Goal: Information Seeking & Learning: Learn about a topic

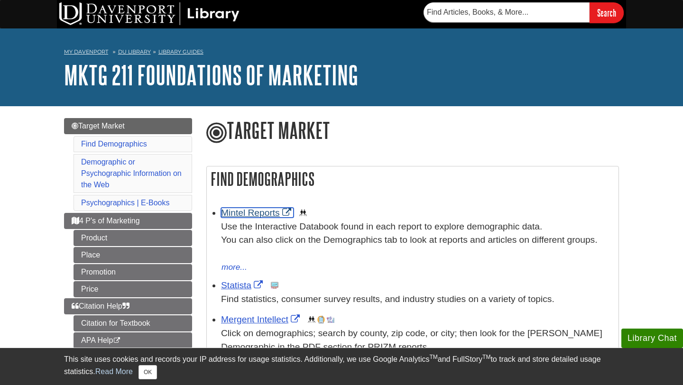
click at [262, 212] on link "Mintel Reports" at bounding box center [257, 213] width 73 height 10
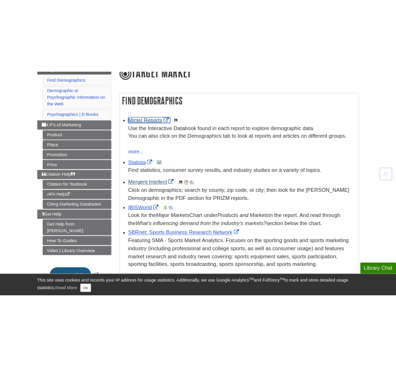
scroll to position [131, 0]
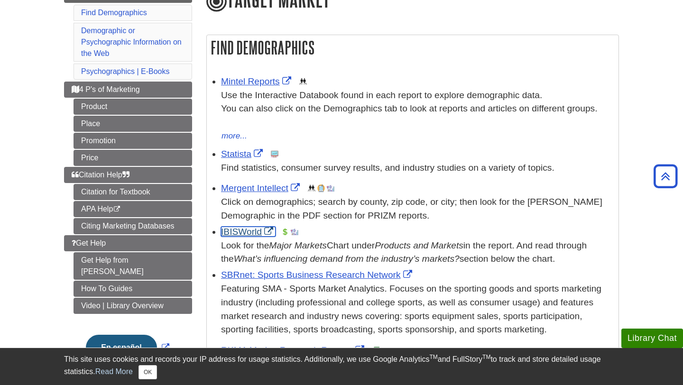
click at [249, 236] on link "IBISWorld" at bounding box center [248, 232] width 55 height 10
click at [239, 153] on link "Statista" at bounding box center [243, 154] width 44 height 10
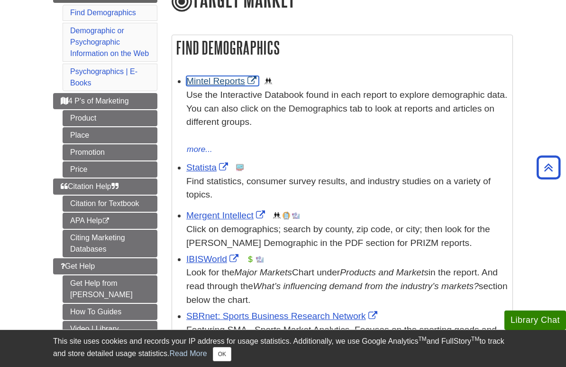
click at [208, 79] on link "Mintel Reports" at bounding box center [222, 81] width 73 height 10
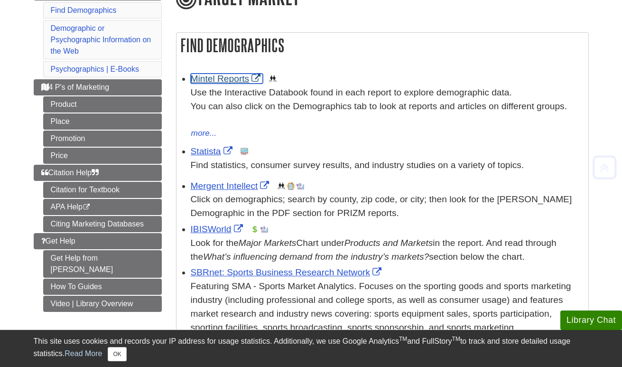
scroll to position [148, 0]
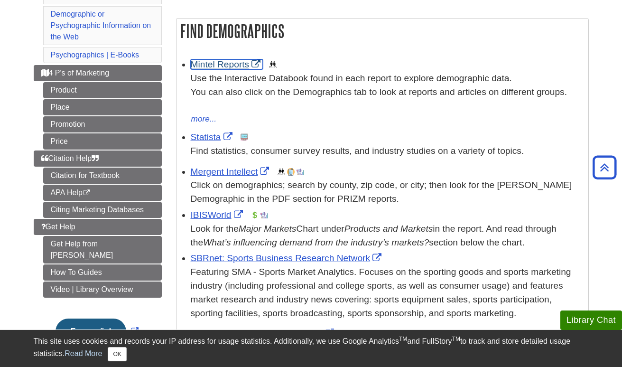
click at [206, 61] on link "Mintel Reports" at bounding box center [227, 64] width 73 height 10
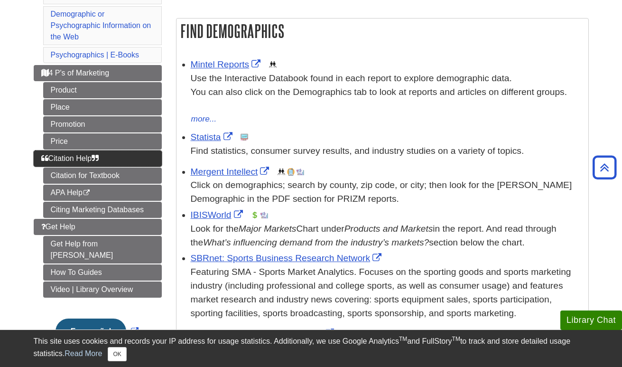
click at [95, 160] on icon "Guide Page Menu" at bounding box center [95, 158] width 7 height 8
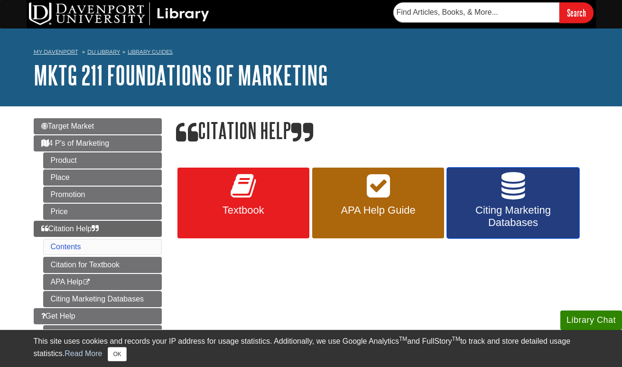
click at [543, 213] on span "Citing Marketing Databases" at bounding box center [513, 216] width 118 height 25
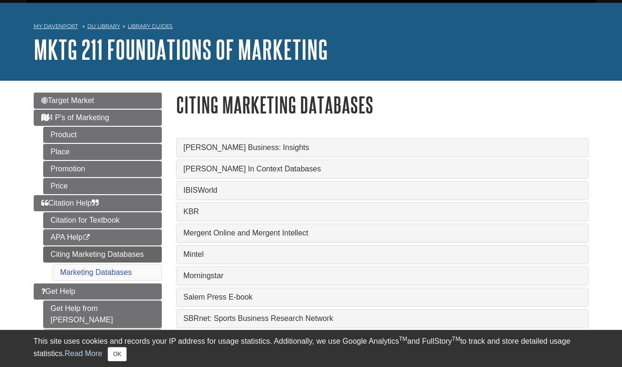
scroll to position [34, 0]
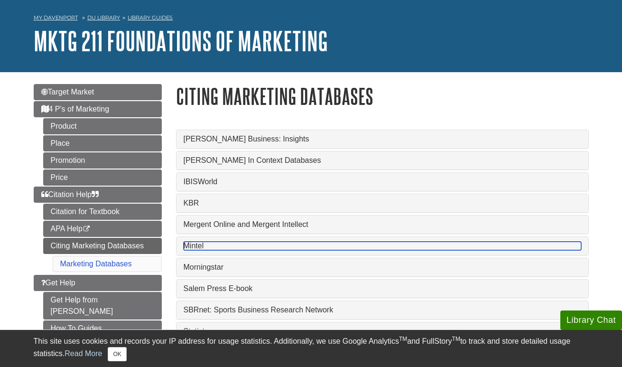
click at [202, 250] on link "Mintel" at bounding box center [381, 245] width 397 height 9
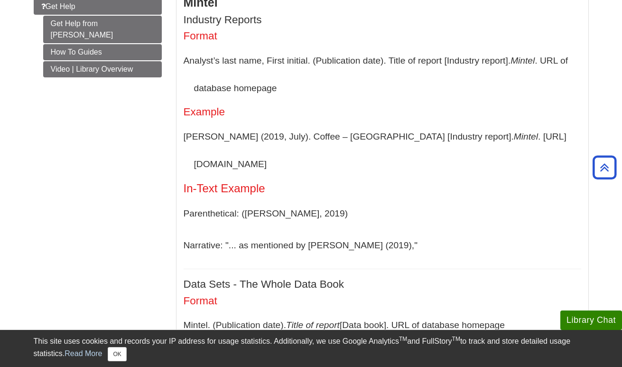
scroll to position [311, 0]
drag, startPoint x: 422, startPoint y: 141, endPoint x: 528, endPoint y: 145, distance: 105.3
click at [528, 145] on p "[PERSON_NAME] (2019, July). Coffee – [GEOGRAPHIC_DATA] [Industry report]. [GEOG…" at bounding box center [381, 149] width 397 height 55
copy p "[URL][DOMAIN_NAME]"
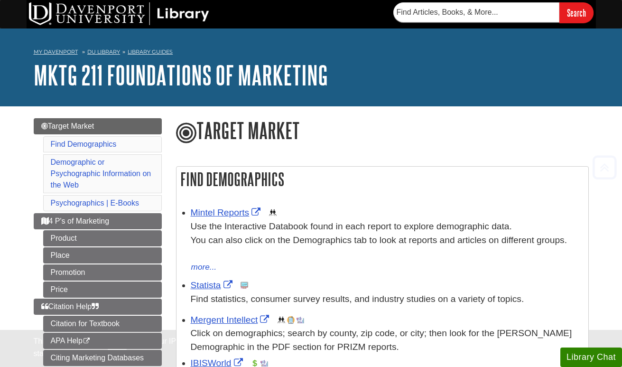
scroll to position [148, 0]
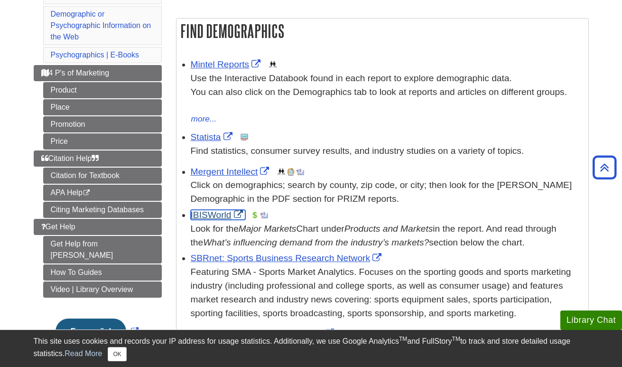
click at [218, 217] on link "IBISWorld" at bounding box center [218, 215] width 55 height 10
